Goal: Task Accomplishment & Management: Manage account settings

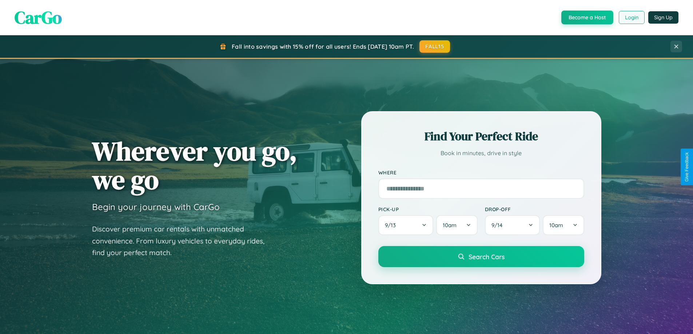
click at [631, 17] on button "Login" at bounding box center [631, 17] width 26 height 13
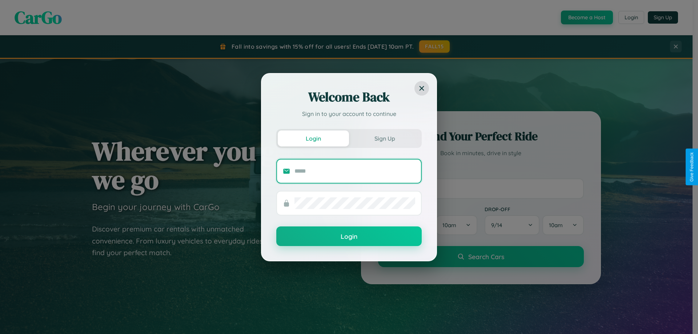
click at [355, 171] on input "text" at bounding box center [354, 171] width 121 height 12
type input "**********"
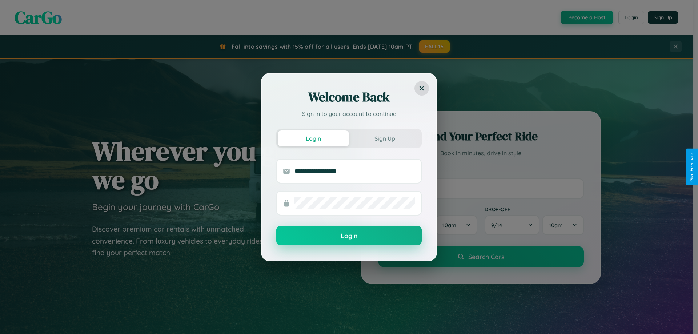
click at [349, 236] on button "Login" at bounding box center [348, 236] width 145 height 20
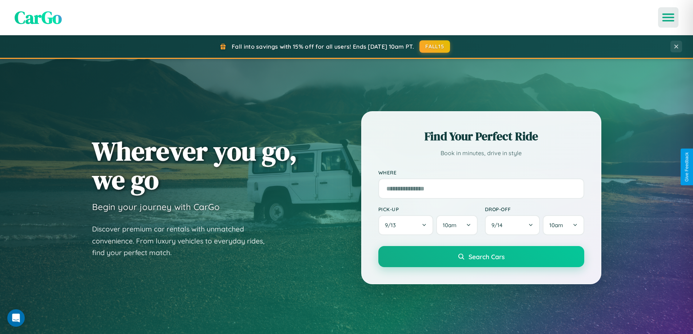
click at [668, 17] on icon "Open menu" at bounding box center [668, 17] width 11 height 7
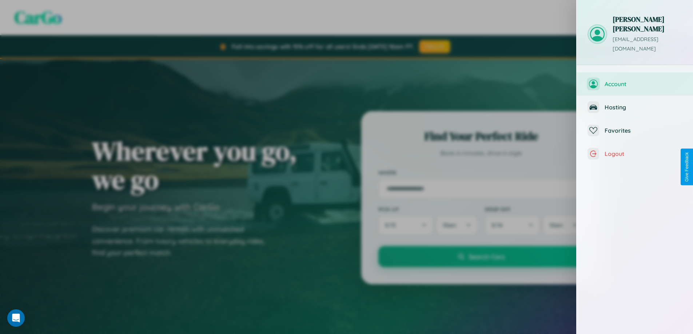
click at [634, 80] on span "Account" at bounding box center [642, 83] width 77 height 7
